Goal: Navigation & Orientation: Find specific page/section

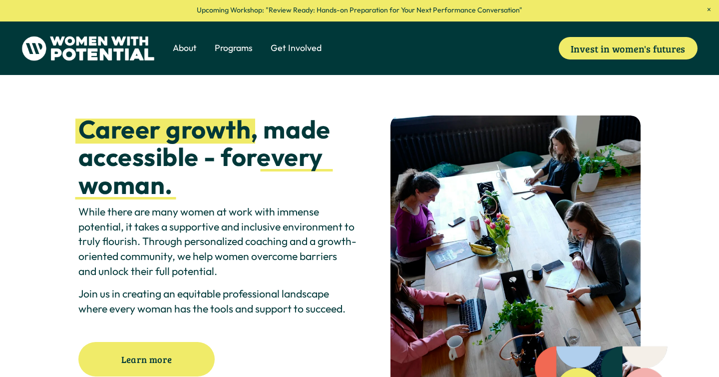
click at [309, 9] on link at bounding box center [359, 10] width 719 height 21
